Goal: Task Accomplishment & Management: Complete application form

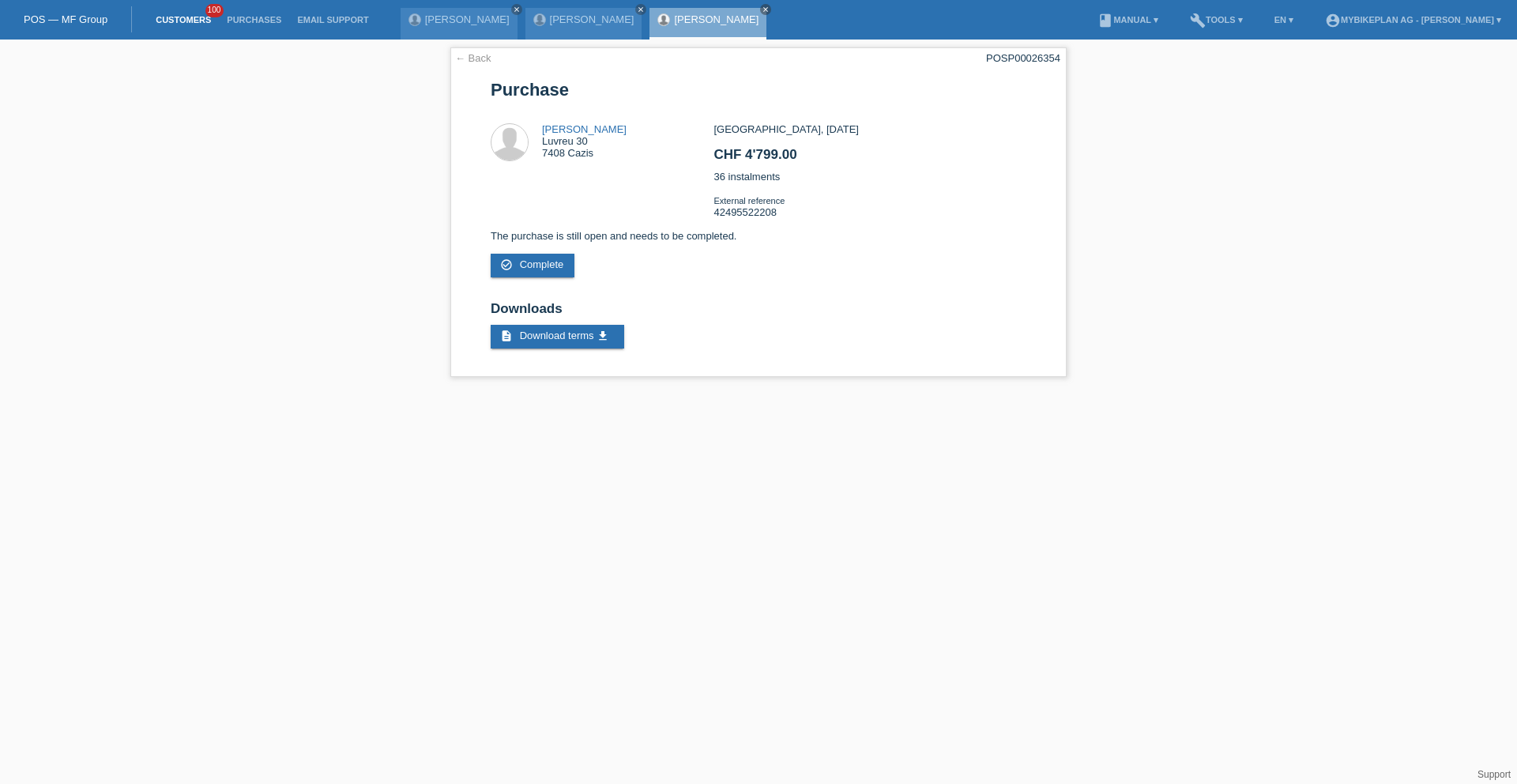
click at [181, 15] on link "Customers" at bounding box center [183, 20] width 71 height 10
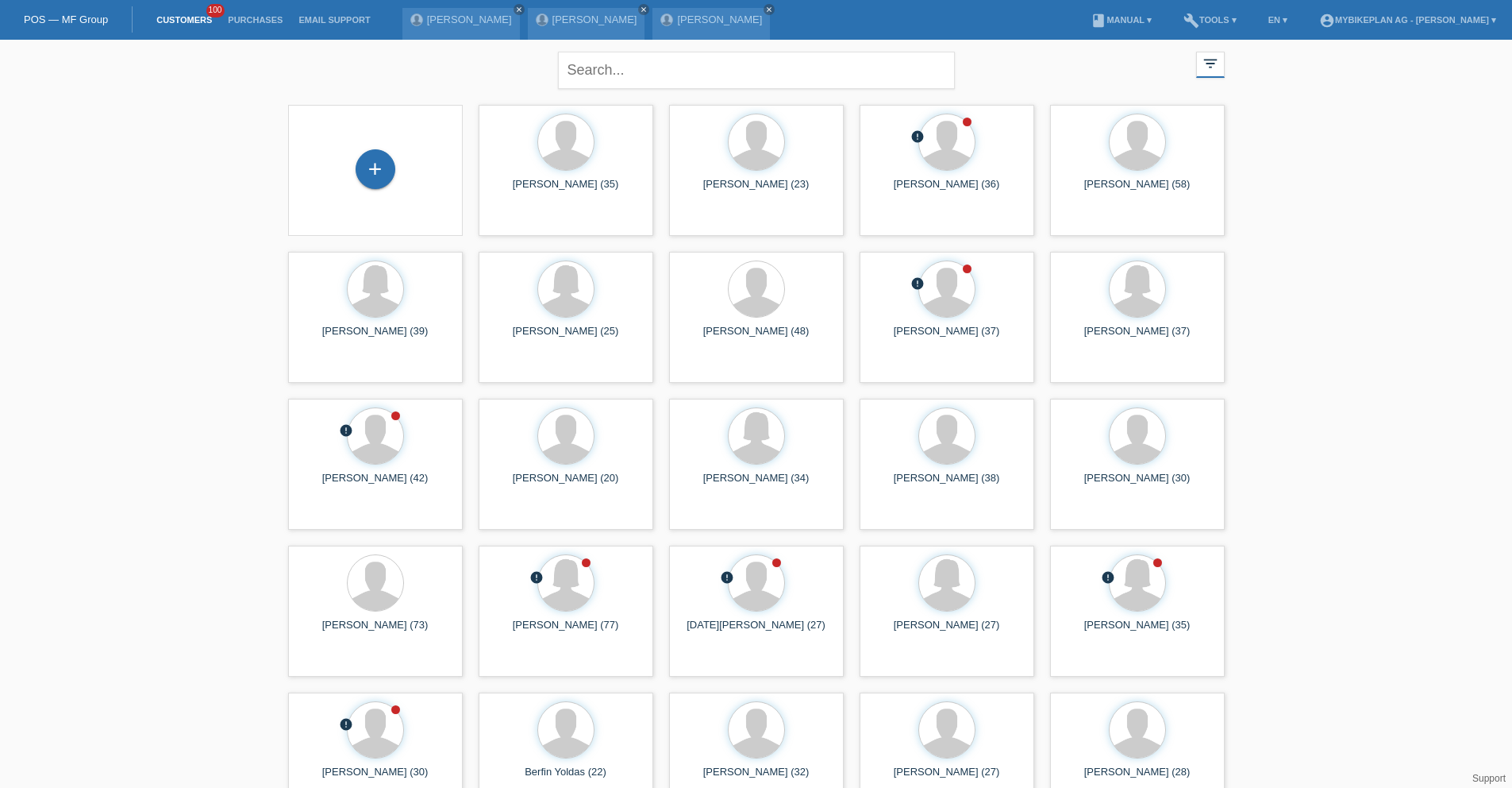
click at [358, 157] on div "+" at bounding box center [376, 170] width 149 height 42
click at [361, 158] on div "+" at bounding box center [376, 169] width 40 height 40
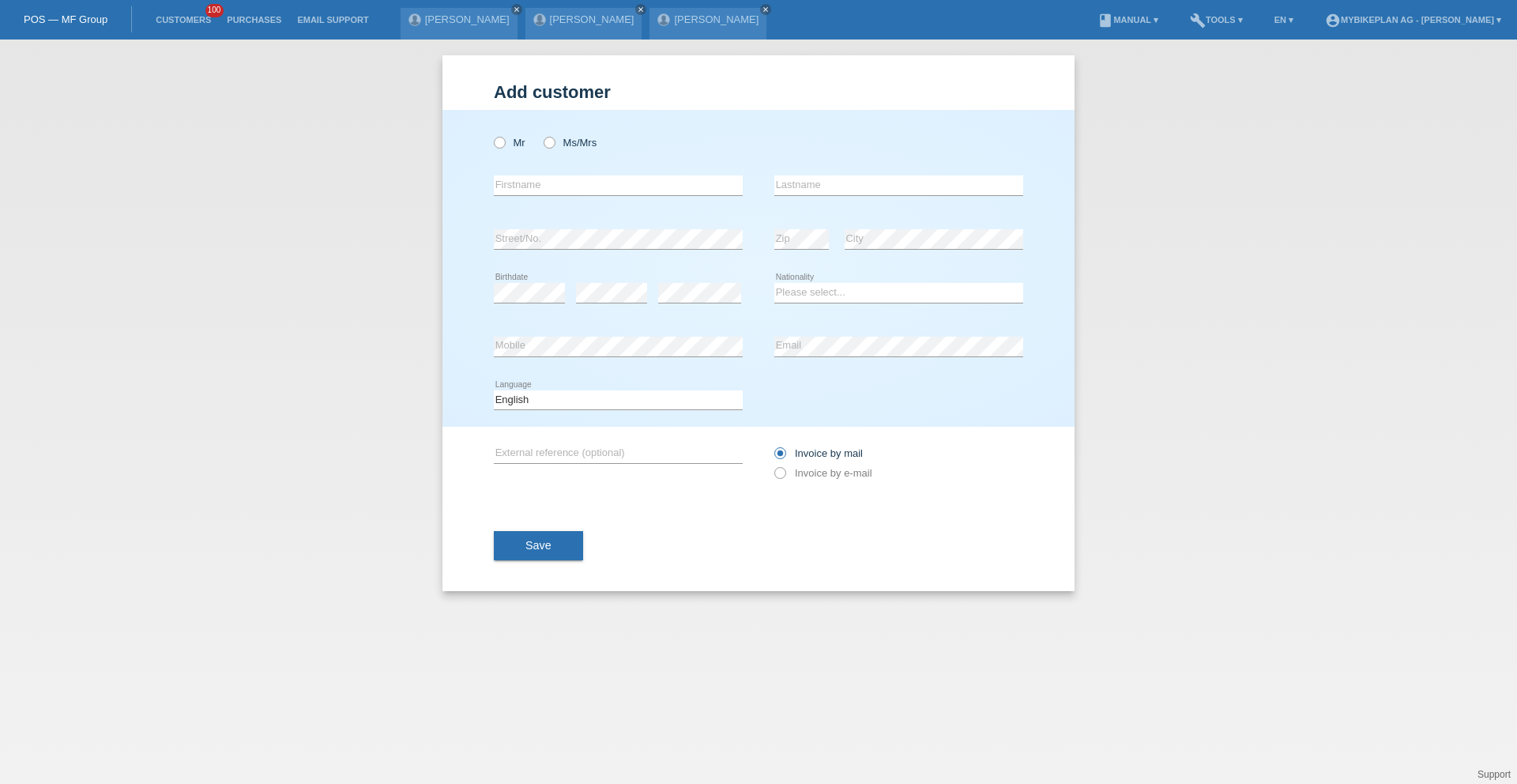
click at [520, 142] on label "Mr" at bounding box center [509, 142] width 32 height 12
click at [504, 142] on input "Mr" at bounding box center [498, 141] width 10 height 10
radio input "true"
click at [521, 179] on input "text" at bounding box center [618, 185] width 249 height 20
type input "[PERSON_NAME]"
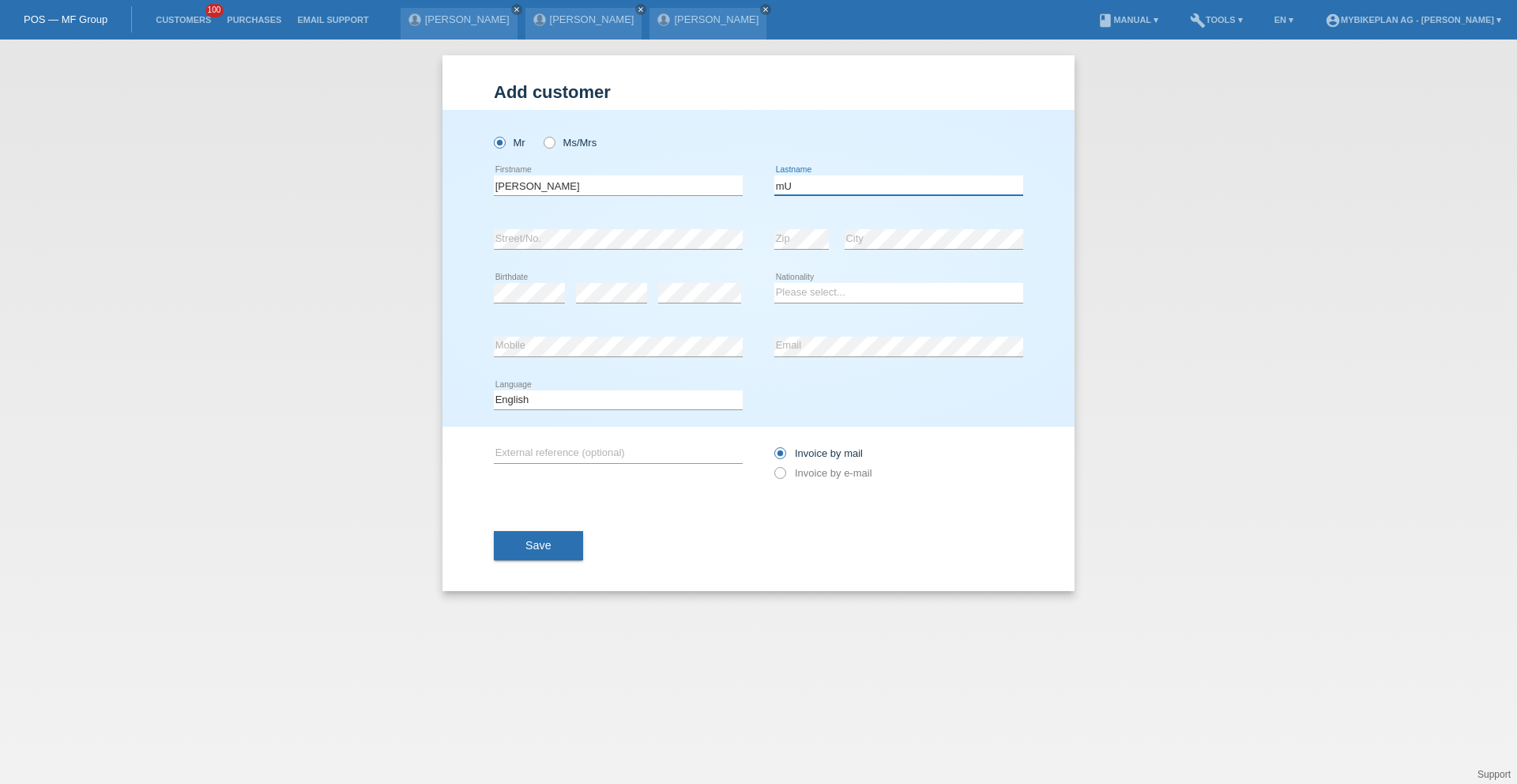
type input "m"
click at [846, 181] on input "Musik" at bounding box center [899, 185] width 249 height 20
type input "[PERSON_NAME]"
click at [626, 303] on icon at bounding box center [611, 303] width 71 height 1
click at [826, 286] on select "Please select... Switzerland Austria Germany Liechtenstein ------------ Afghani…" at bounding box center [899, 292] width 249 height 19
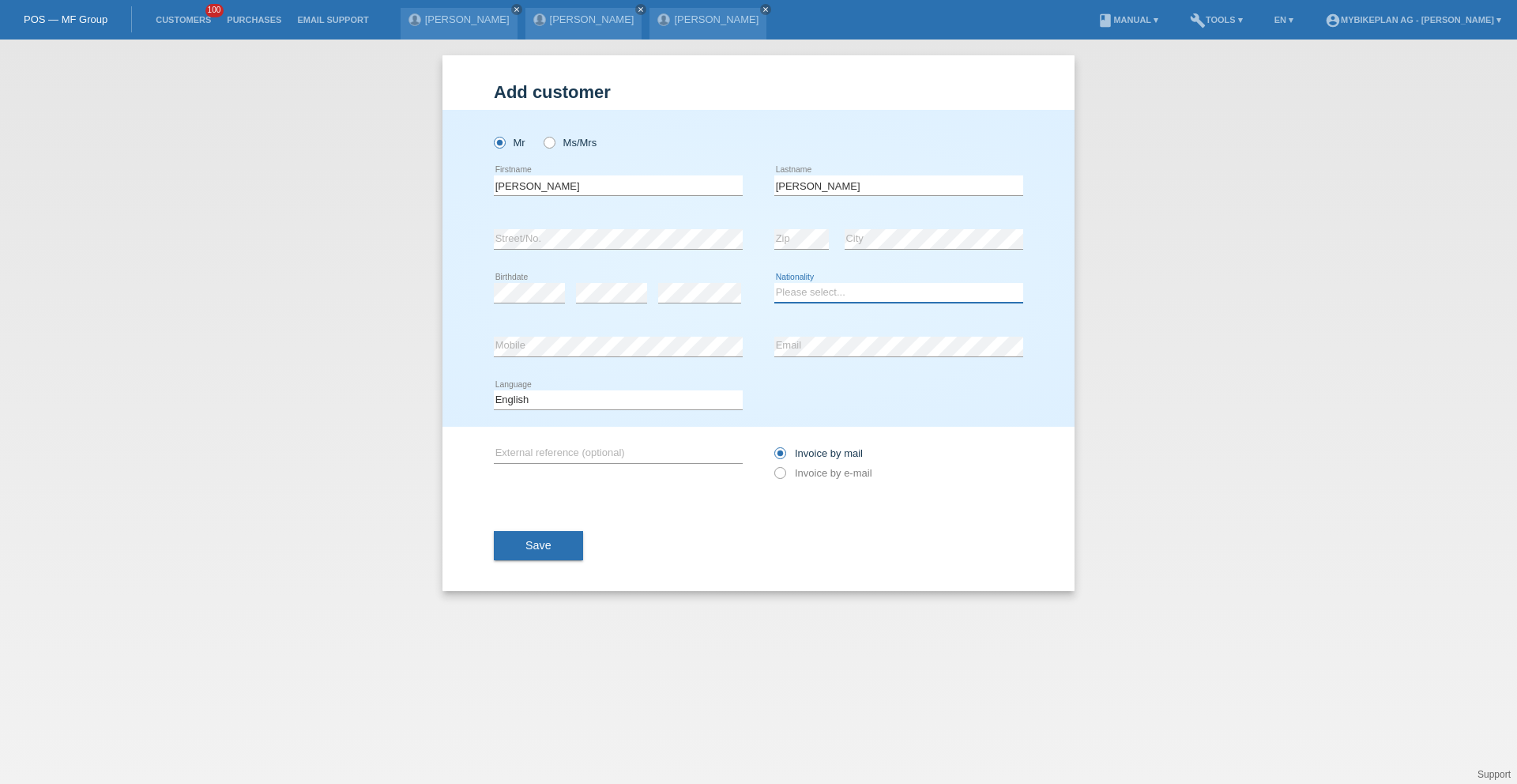
select select "CZ"
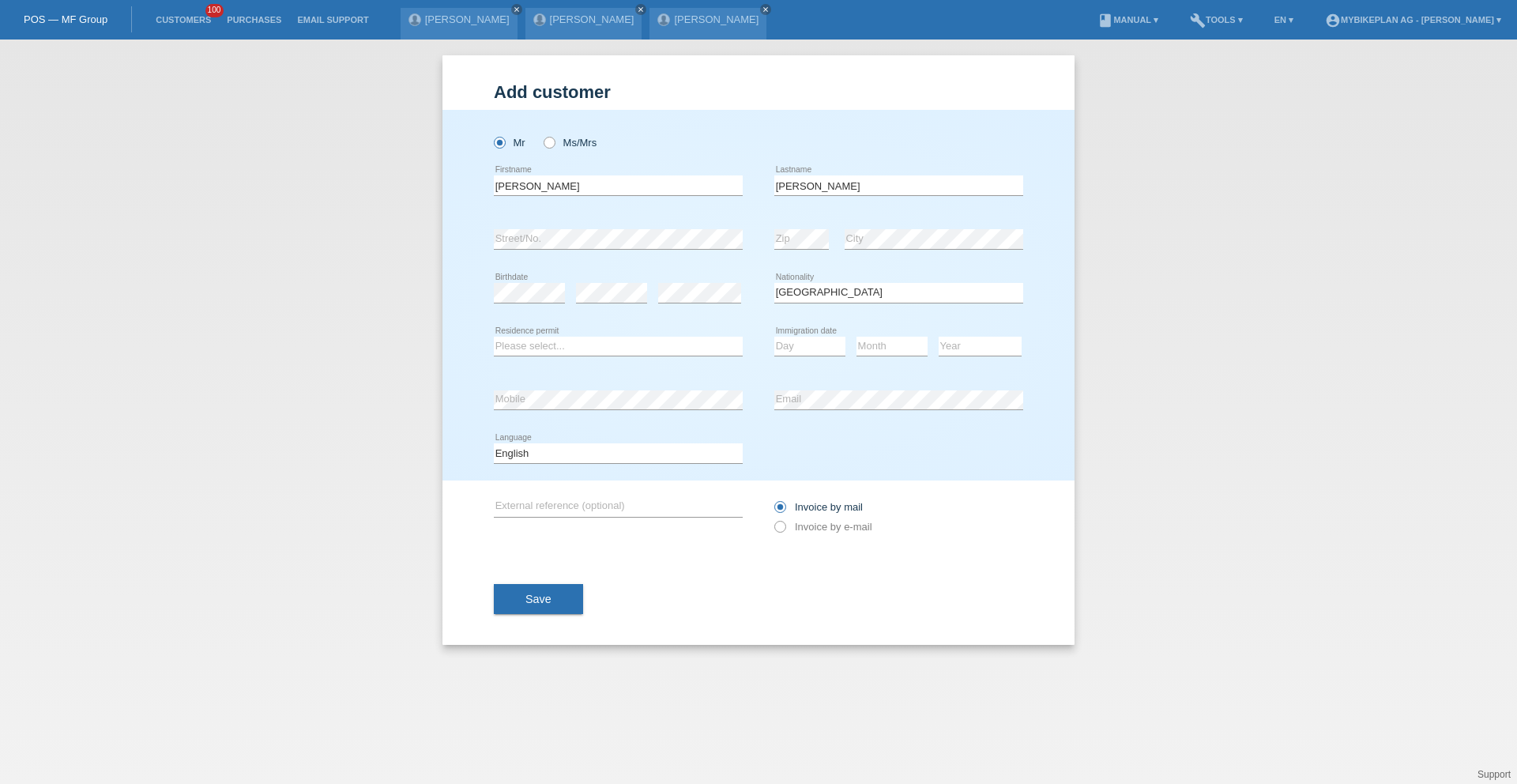
click at [601, 356] on icon at bounding box center [618, 356] width 249 height 1
click at [594, 347] on select "Please select... C B B - Refugee status Other" at bounding box center [618, 345] width 249 height 19
click at [540, 347] on select "Please select... C B B - Refugee status Other" at bounding box center [618, 345] width 249 height 19
select select "B"
click at [801, 340] on select "Day 01 02 03 04 05 06 07 08 09 10 11" at bounding box center [810, 345] width 71 height 19
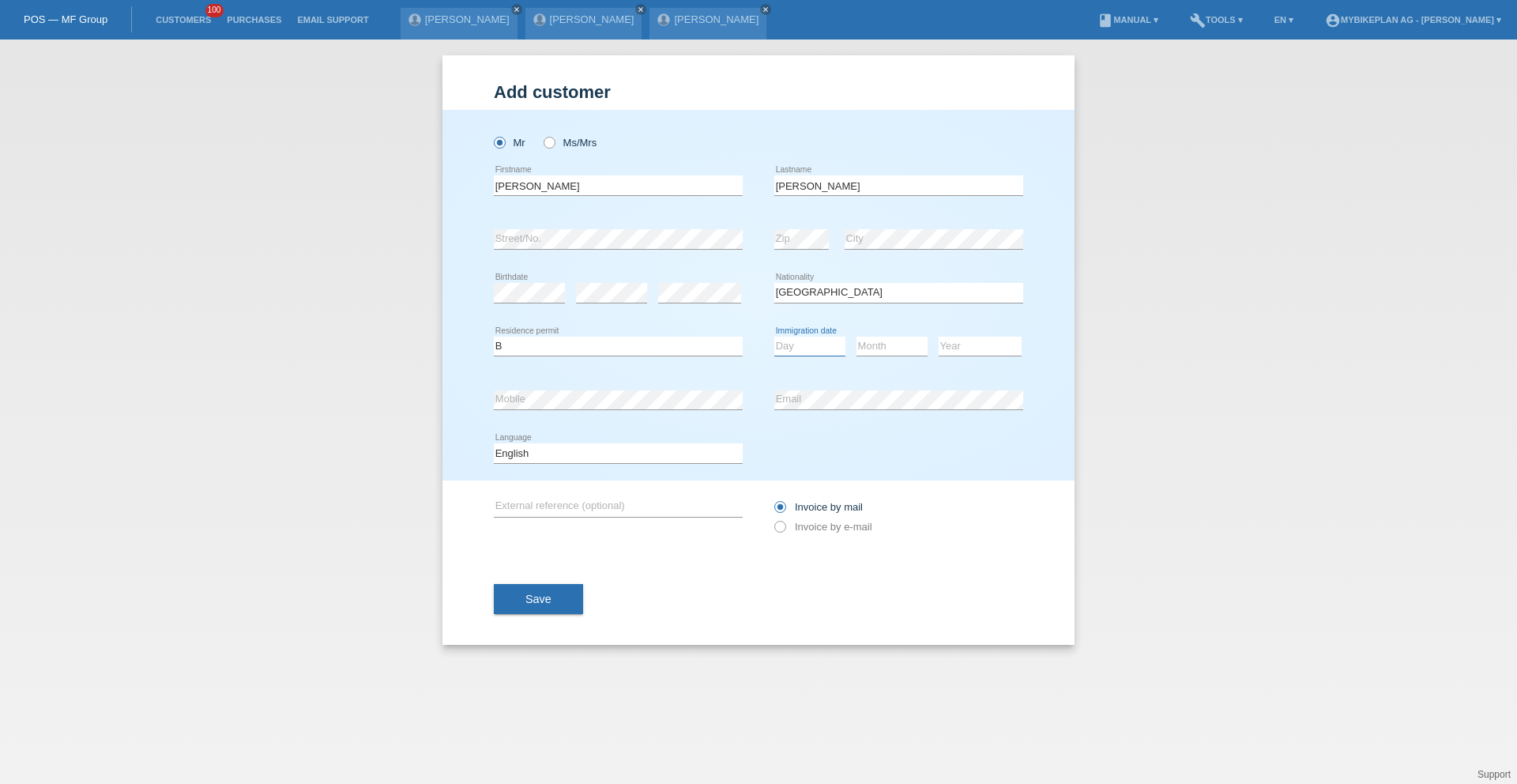
select select "13"
click at [898, 356] on div "Month 01 02 03 04 05 06 07 08 09 10 11 12 error" at bounding box center [892, 347] width 71 height 53
click at [897, 350] on select "Month 01 02 03 04 05 06 07 08 09 10 11" at bounding box center [892, 345] width 71 height 19
select select "10"
click at [959, 344] on select "Year 2025 2024 2023 2022 2021 2020 2019 2018 2017 2016 2015 2014 2013 2012 2011…" at bounding box center [980, 345] width 83 height 19
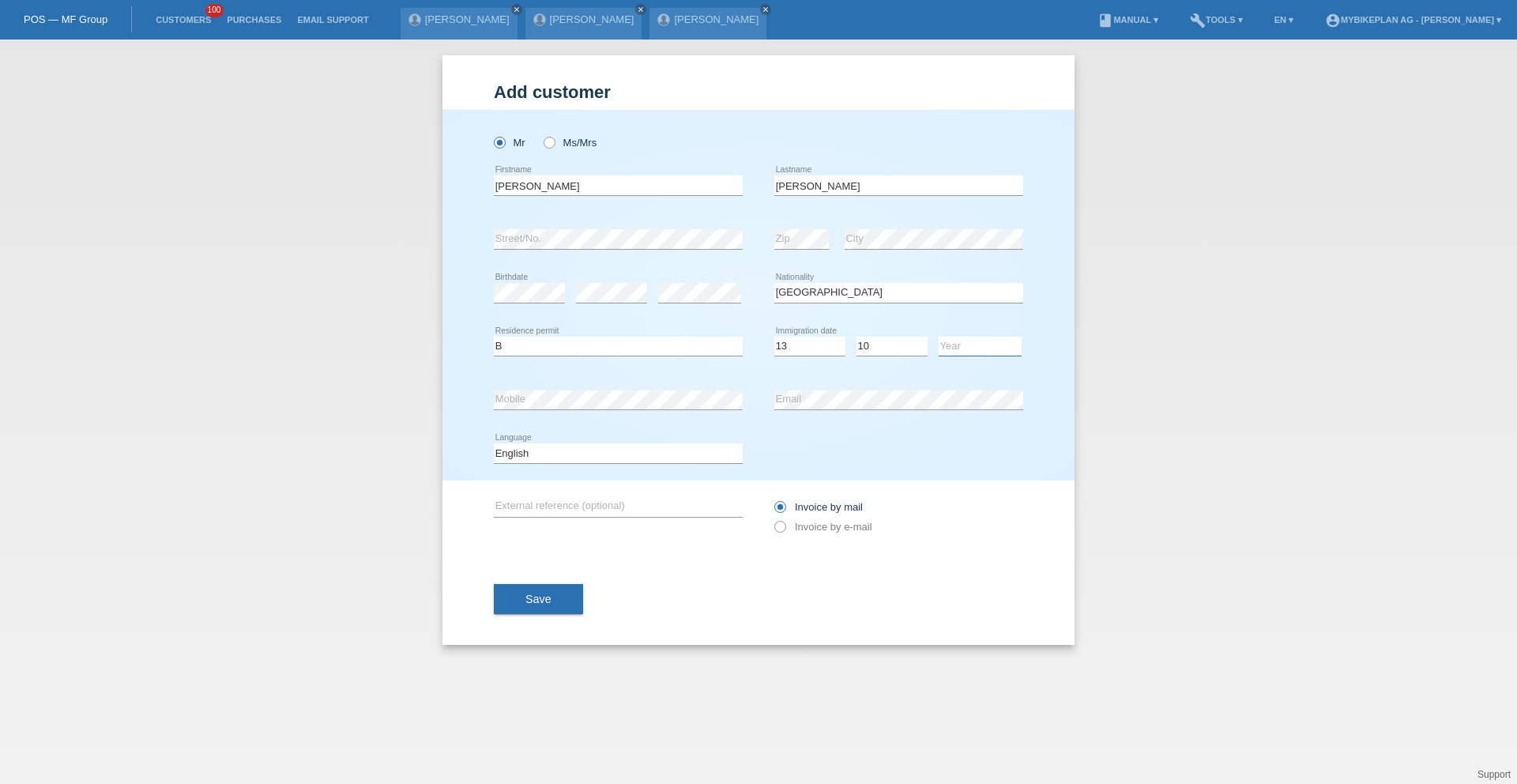
select select "1977"
click at [654, 387] on div "error Mobile" at bounding box center [618, 399] width 249 height 53
click at [651, 390] on div "error Mobile" at bounding box center [618, 399] width 249 height 53
click at [870, 409] on div "error Email" at bounding box center [899, 399] width 249 height 53
click at [590, 454] on select "Deutsch Français Italiano English" at bounding box center [618, 452] width 249 height 19
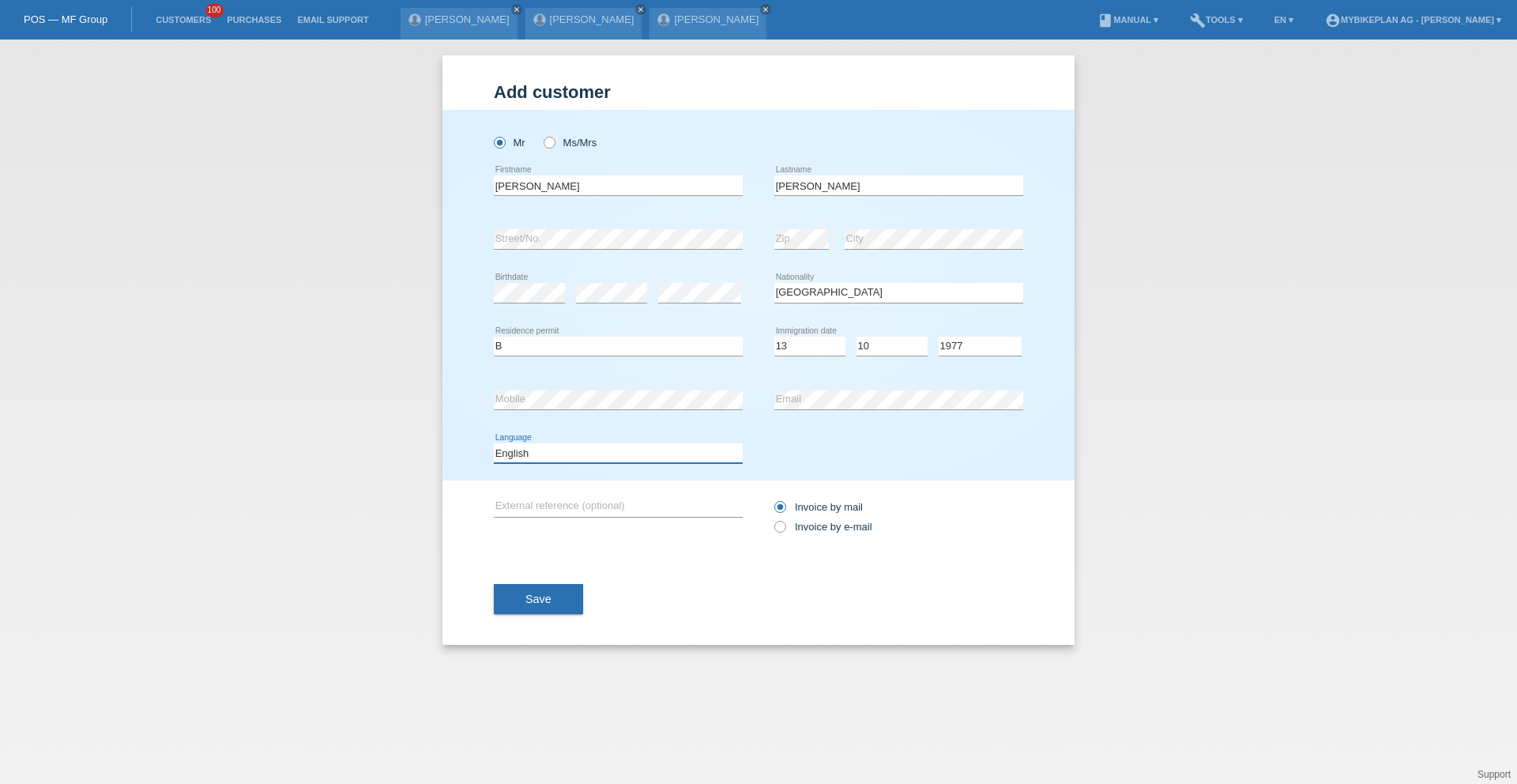
select select "fr"
click at [815, 520] on div "Invoice by mail Invoice by e-mail" at bounding box center [899, 517] width 249 height 40
click at [808, 528] on label "Invoice by e-mail" at bounding box center [823, 526] width 98 height 12
click at [784, 528] on input "Invoice by e-mail" at bounding box center [779, 530] width 10 height 20
radio input "true"
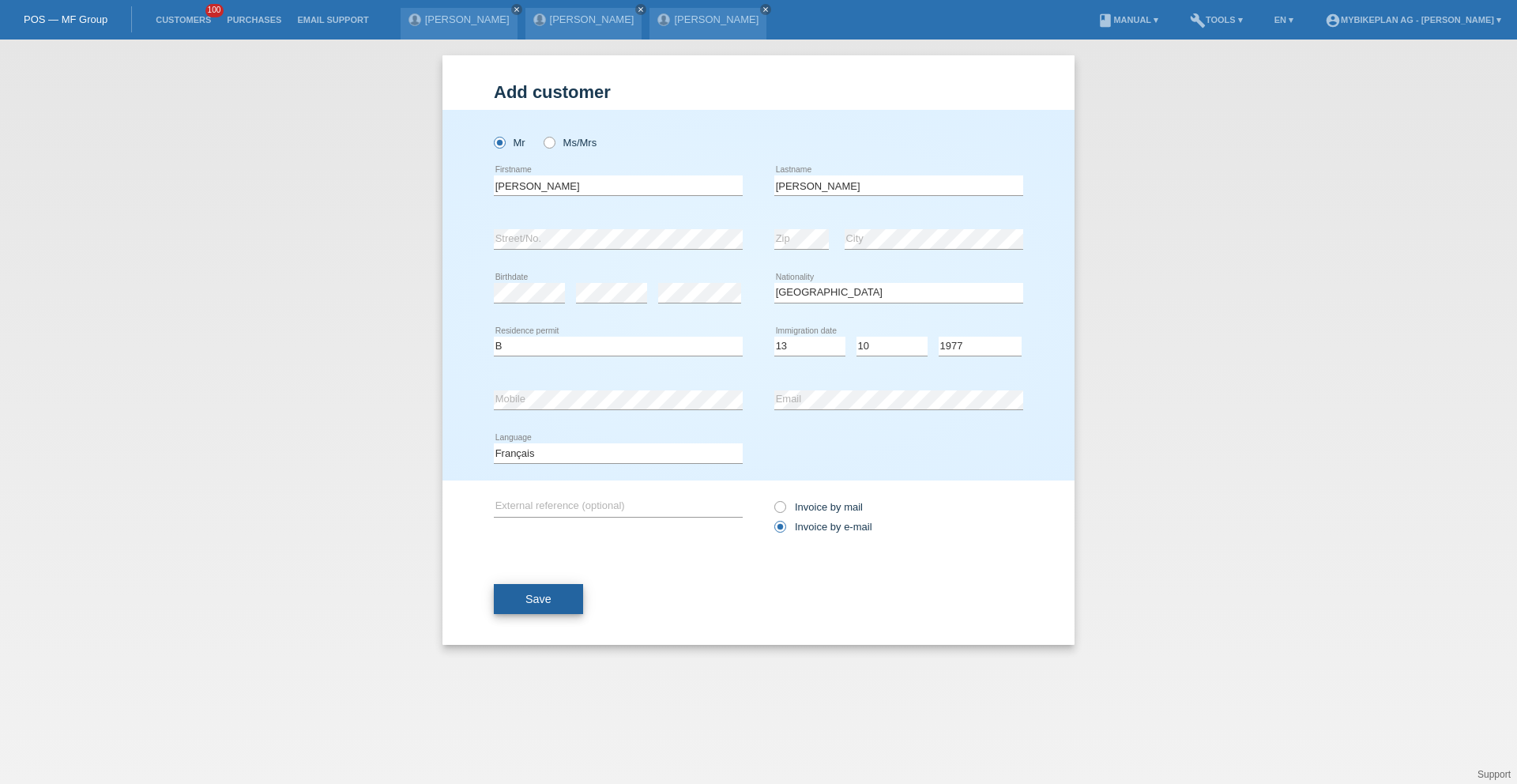
click at [570, 603] on button "Save" at bounding box center [538, 598] width 89 height 30
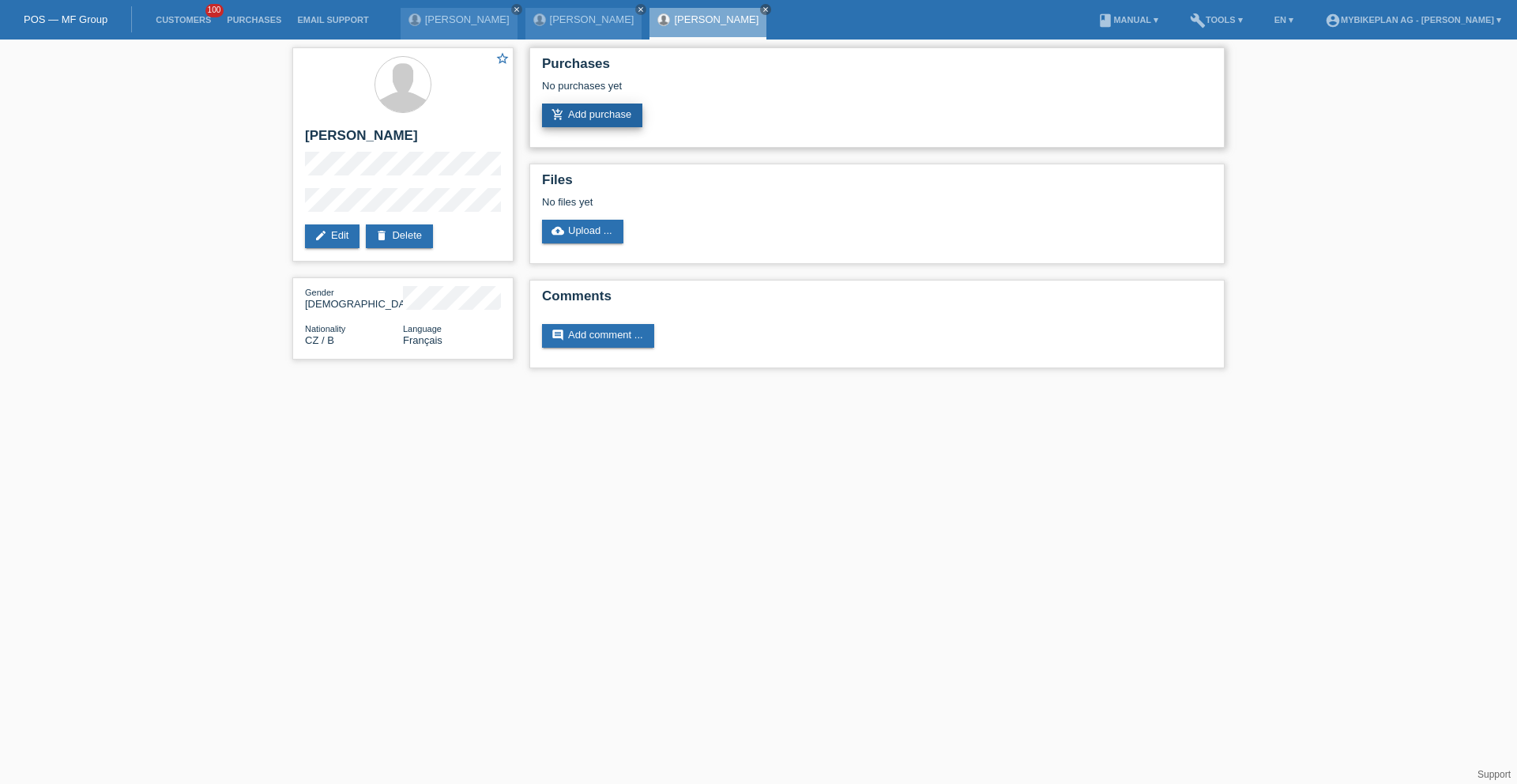
click at [592, 112] on link "add_shopping_cart Add purchase" at bounding box center [591, 116] width 100 height 24
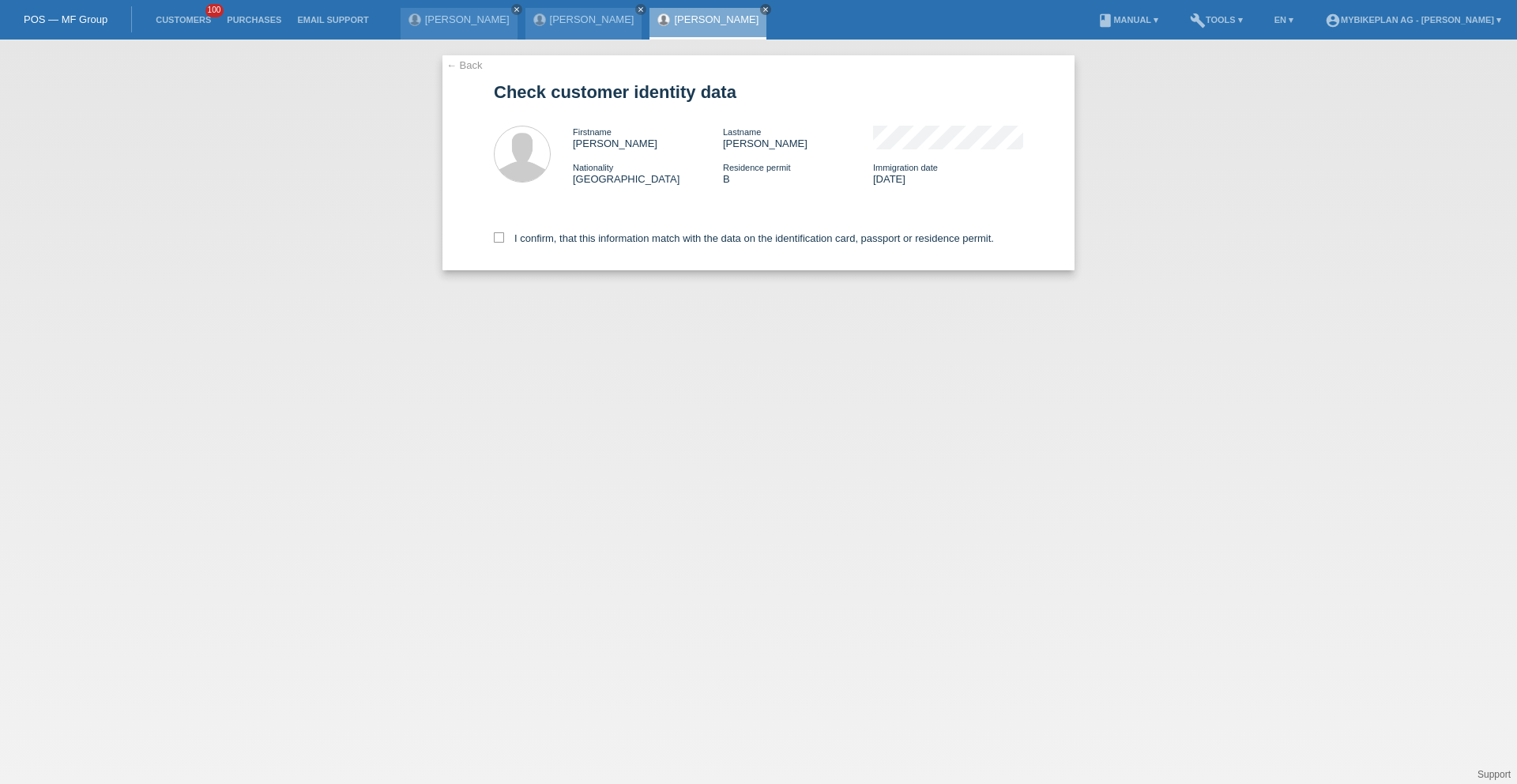
click at [613, 229] on div "I confirm, that this information match with the data on the identification card…" at bounding box center [758, 235] width 529 height 69
click at [612, 229] on div "I confirm, that this information match with the data on the identification card…" at bounding box center [758, 235] width 529 height 69
click at [611, 234] on label "I confirm, that this information match with the data on the identification card…" at bounding box center [744, 238] width 500 height 12
click at [504, 234] on input "I confirm, that this information match with the data on the identification card…" at bounding box center [498, 237] width 10 height 10
checkbox input "true"
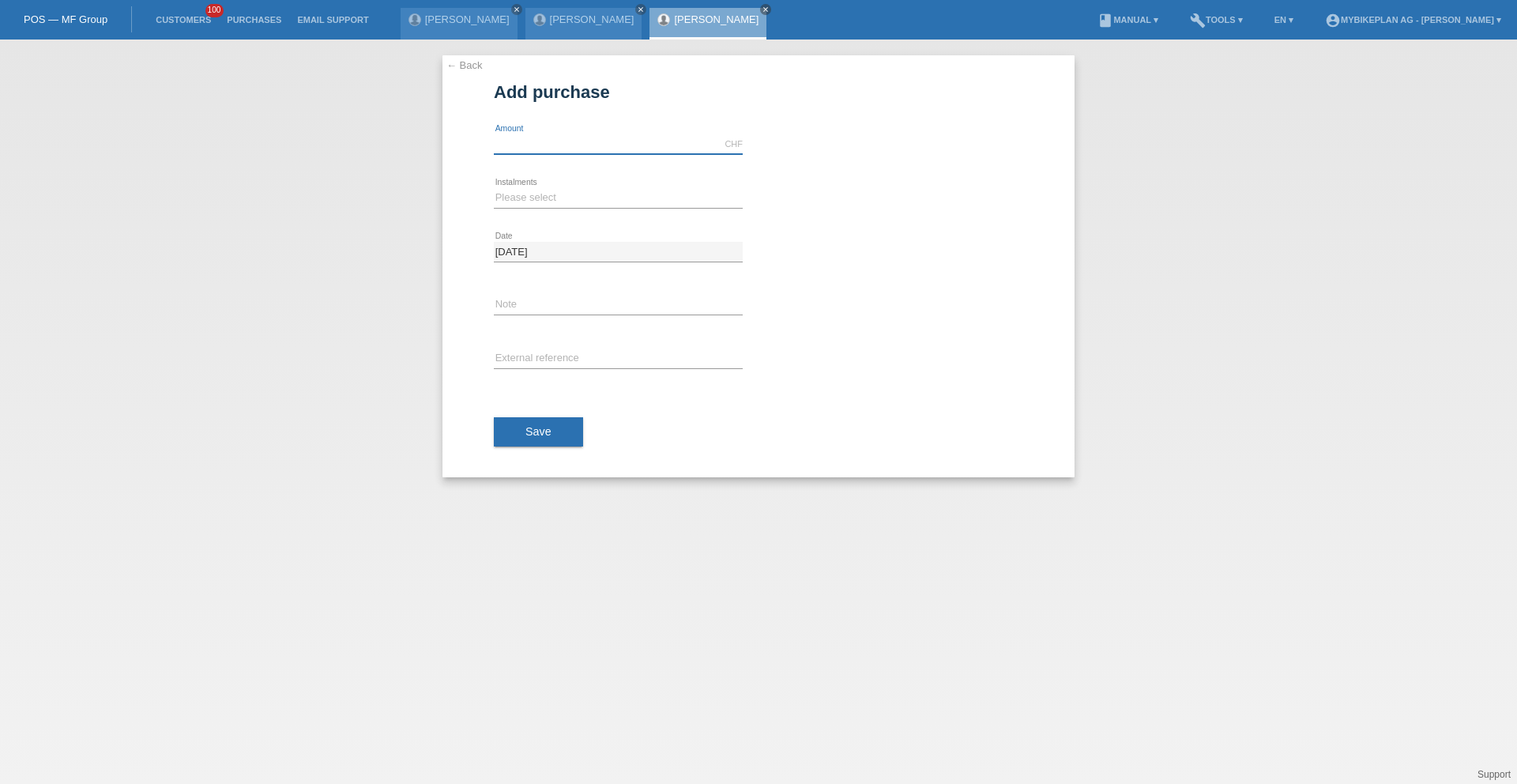
click at [584, 143] on input "text" at bounding box center [618, 144] width 249 height 20
type input "10999.00"
click at [586, 192] on select "Please select 6 instalments 12 instalments 18 instalments 24 instalments 36 ins…" at bounding box center [618, 197] width 249 height 19
select select "488"
click at [544, 349] on input "text" at bounding box center [618, 359] width 249 height 20
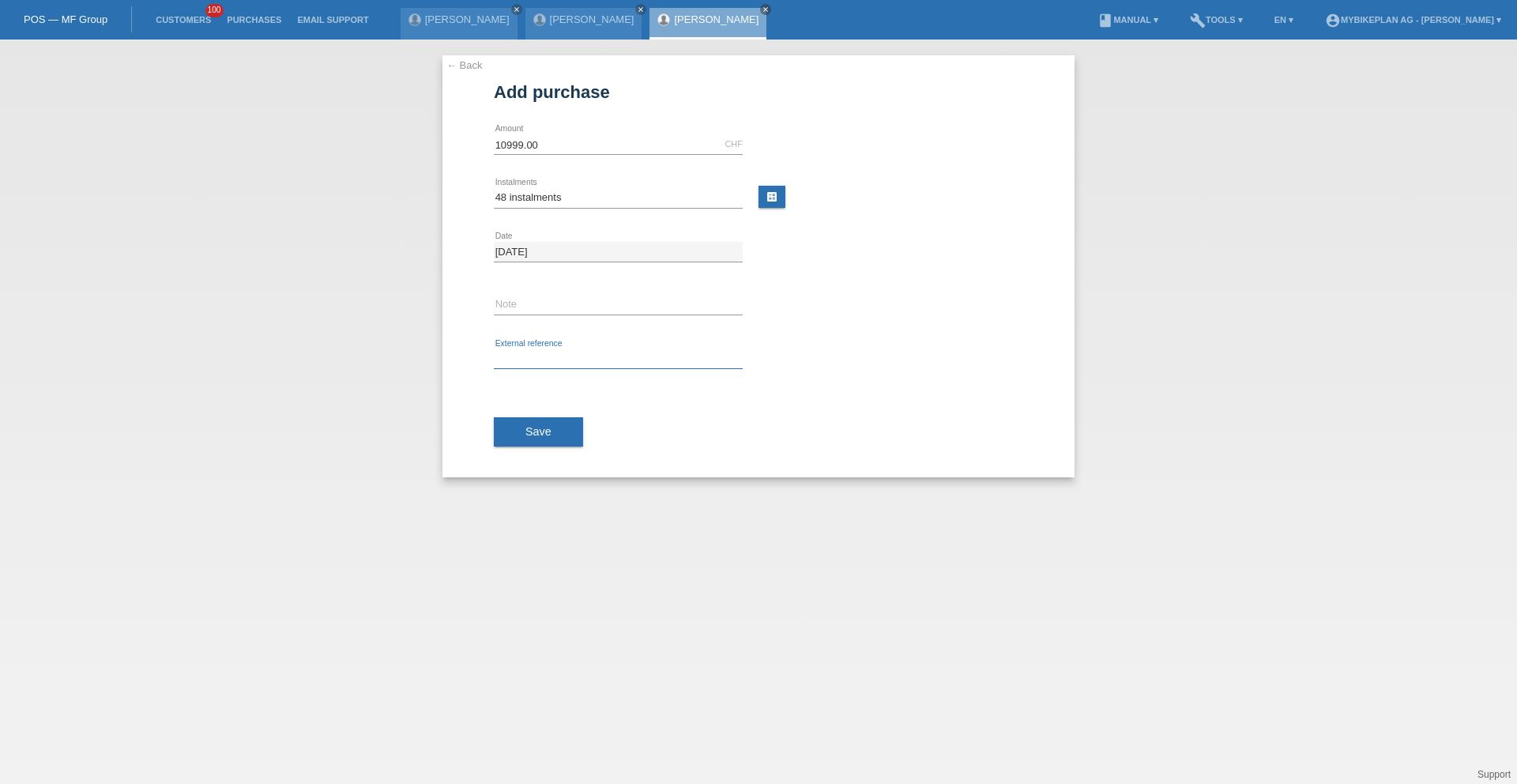
paste input "42547987295"
type input "42547987295"
click at [539, 419] on div "Save" at bounding box center [758, 432] width 529 height 92
click at [539, 421] on button "Save" at bounding box center [538, 432] width 89 height 30
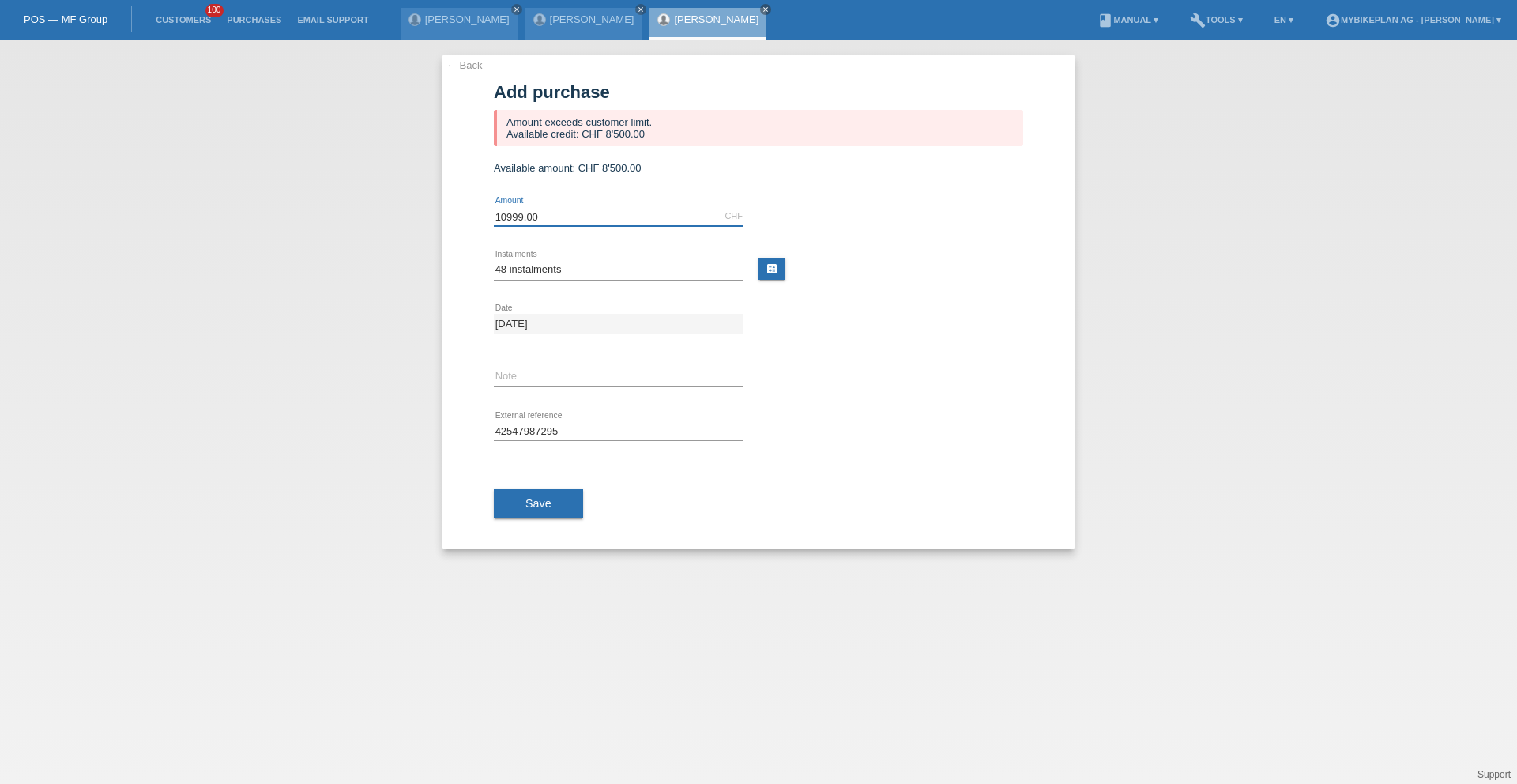
click at [554, 218] on input "10999.00" at bounding box center [618, 217] width 249 height 20
type input "8500.00"
click at [545, 497] on span "Save" at bounding box center [538, 503] width 26 height 13
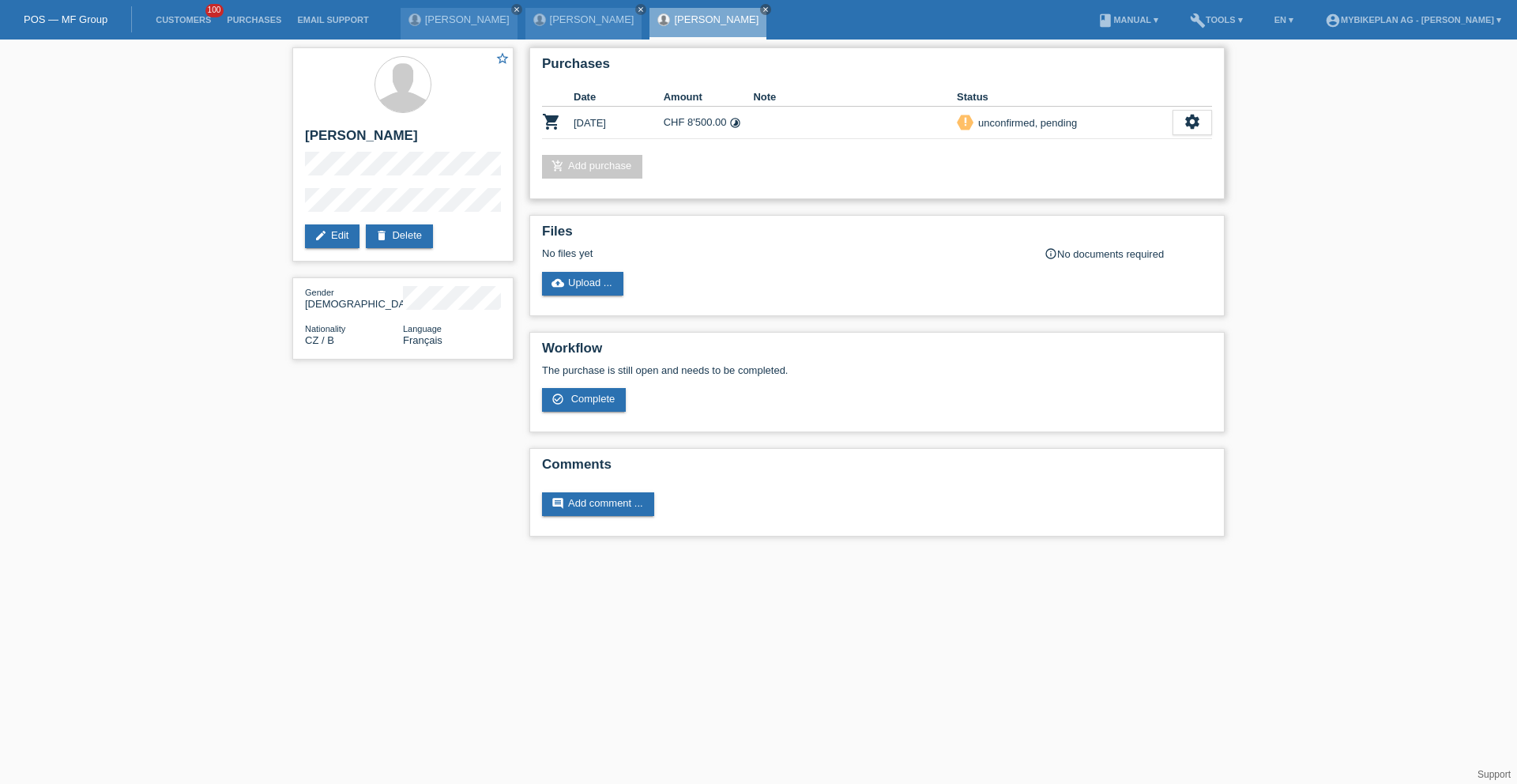
click at [1212, 125] on div "Purchases Date Amount Note Status shopping_cart [DATE] CHF 8'500.00 timelapse S…" at bounding box center [876, 123] width 695 height 151
click at [1193, 130] on icon "settings" at bounding box center [1193, 122] width 18 height 18
click at [1149, 151] on div "fullscreen Show" at bounding box center [1089, 148] width 238 height 24
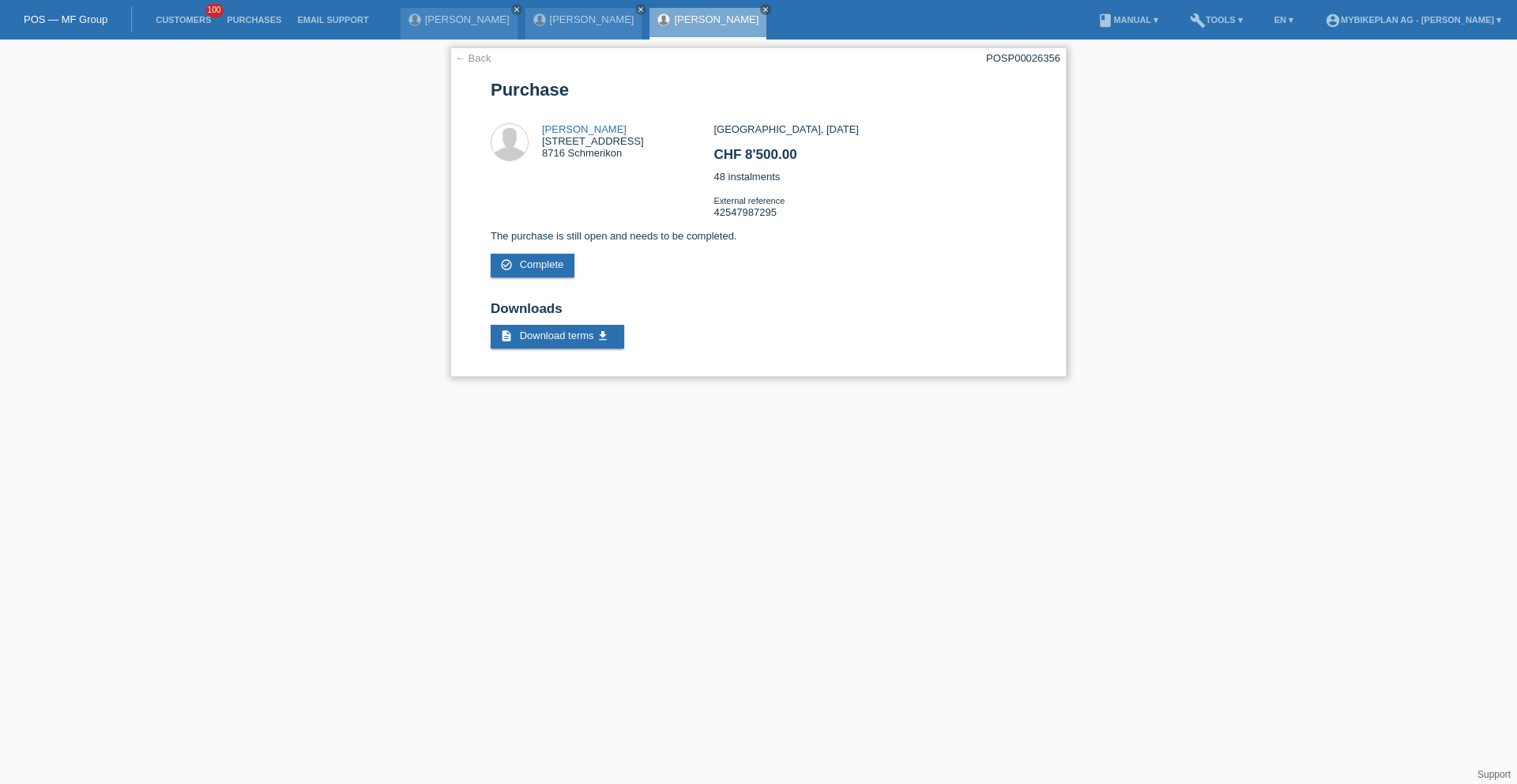
click at [1004, 58] on div "POSP00026356" at bounding box center [1023, 58] width 74 height 12
copy div "POSP00026356"
